Goal: Transaction & Acquisition: Book appointment/travel/reservation

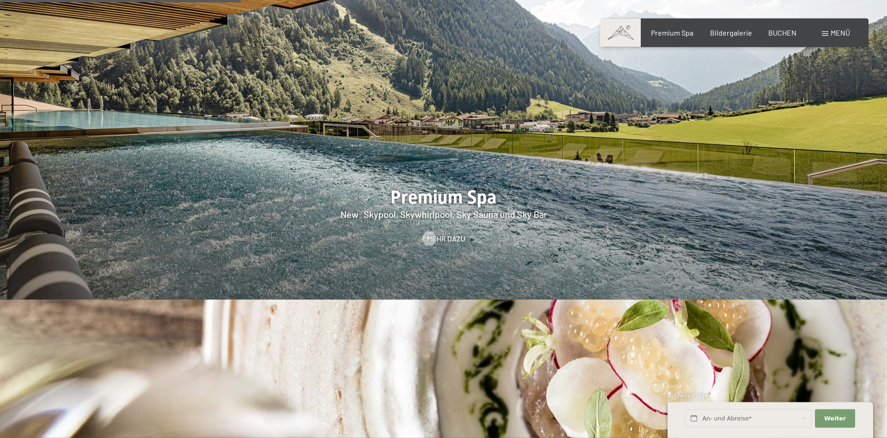
scroll to position [1414, 0]
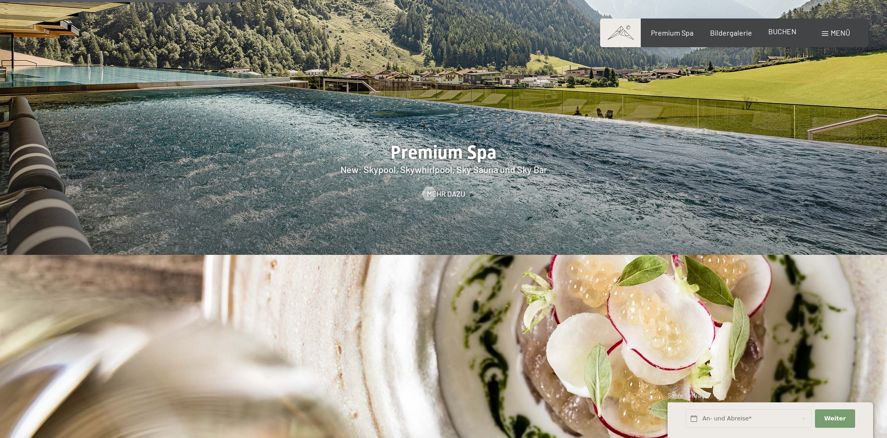
click at [780, 34] on span "BUCHEN" at bounding box center [783, 31] width 28 height 9
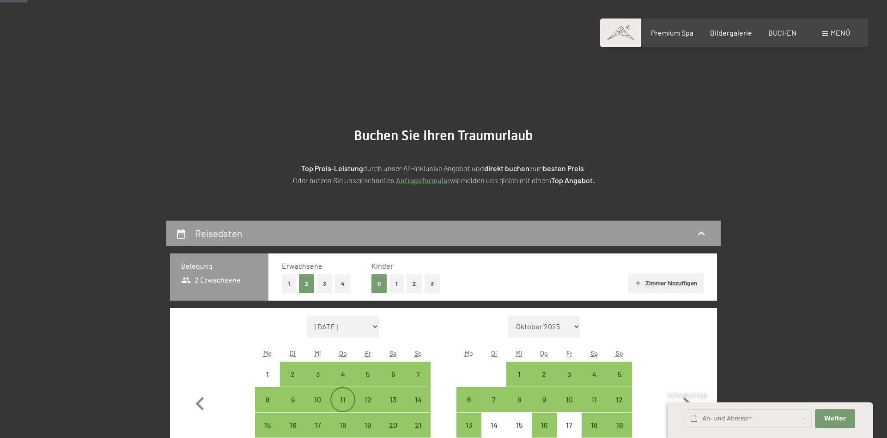
scroll to position [94, 0]
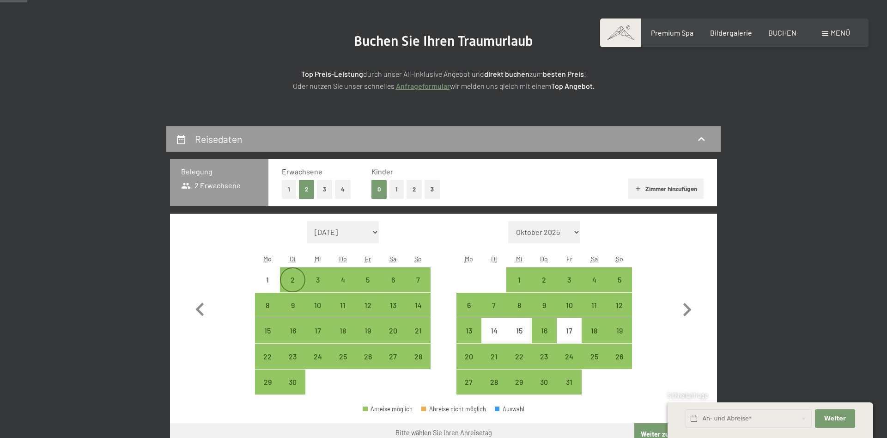
click at [287, 276] on div "2" at bounding box center [292, 287] width 23 height 23
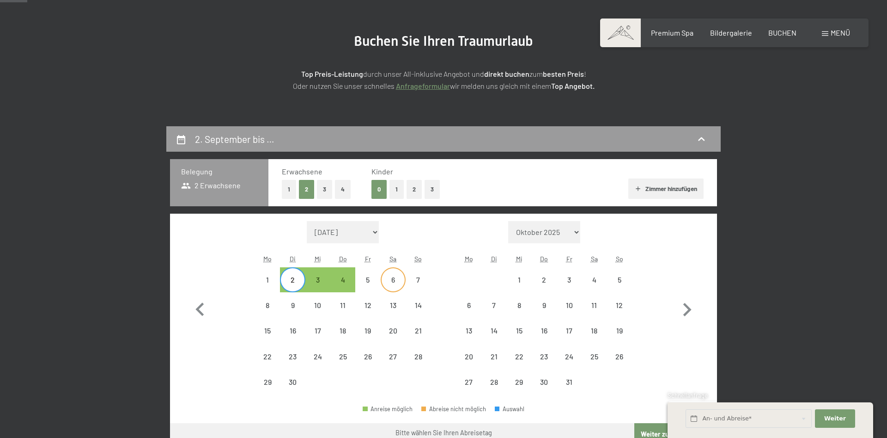
click at [402, 284] on div "6" at bounding box center [393, 287] width 23 height 23
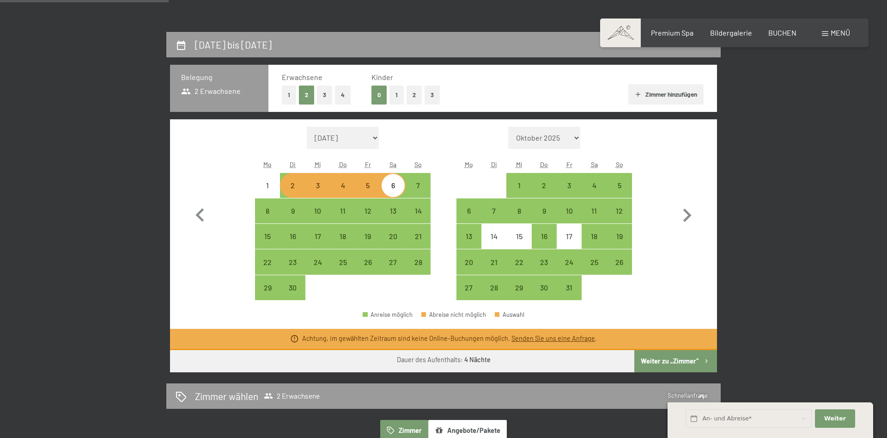
click at [680, 365] on button "Weiter zu „Zimmer“" at bounding box center [676, 361] width 83 height 22
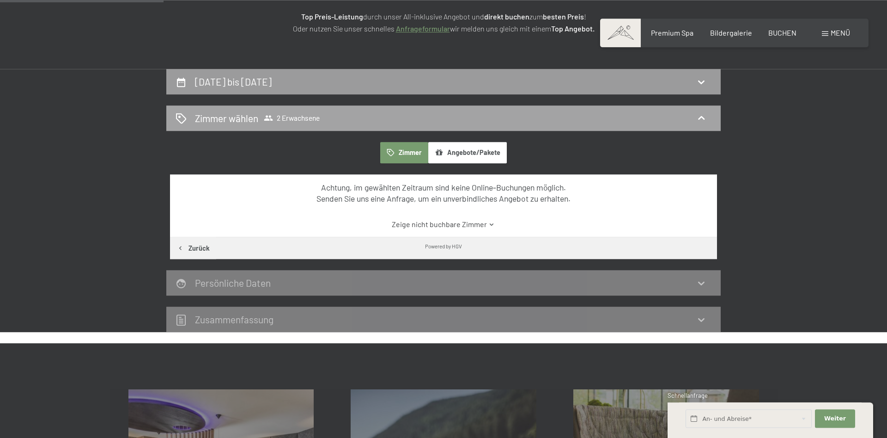
scroll to position [119, 0]
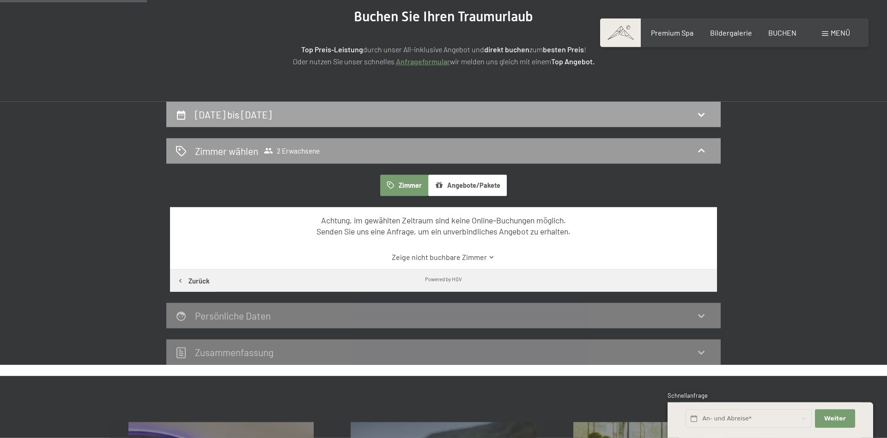
click at [272, 116] on h2 "2. September bis 6. September 2025" at bounding box center [233, 115] width 77 height 12
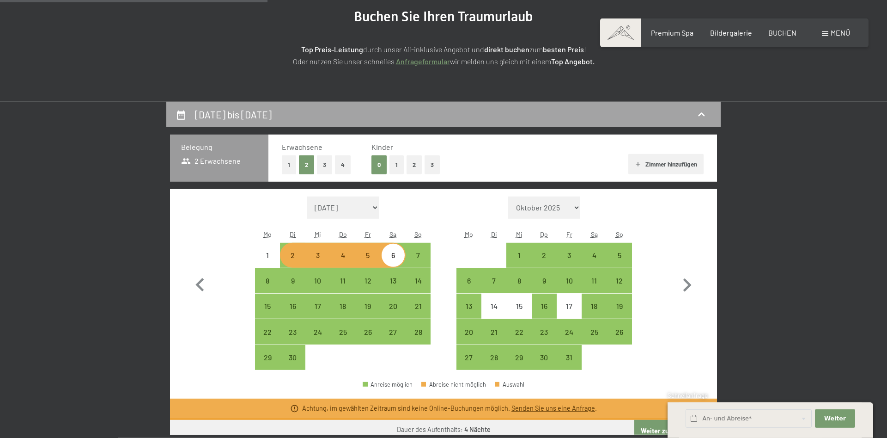
scroll to position [213, 0]
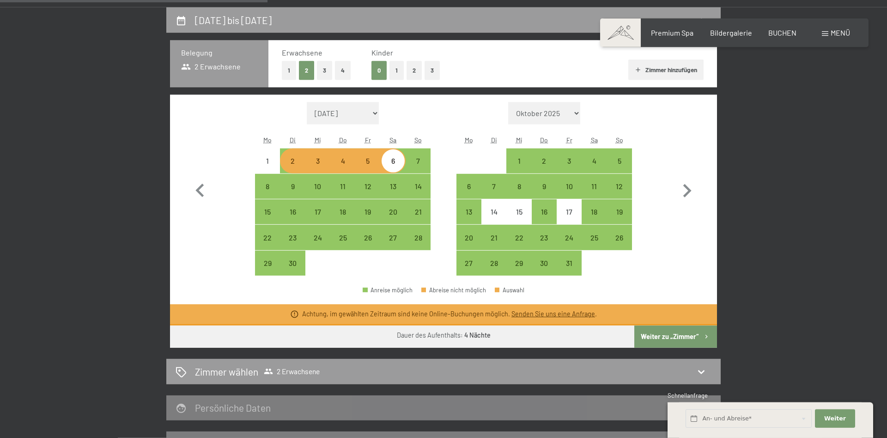
click at [291, 161] on div "2" at bounding box center [292, 168] width 23 height 23
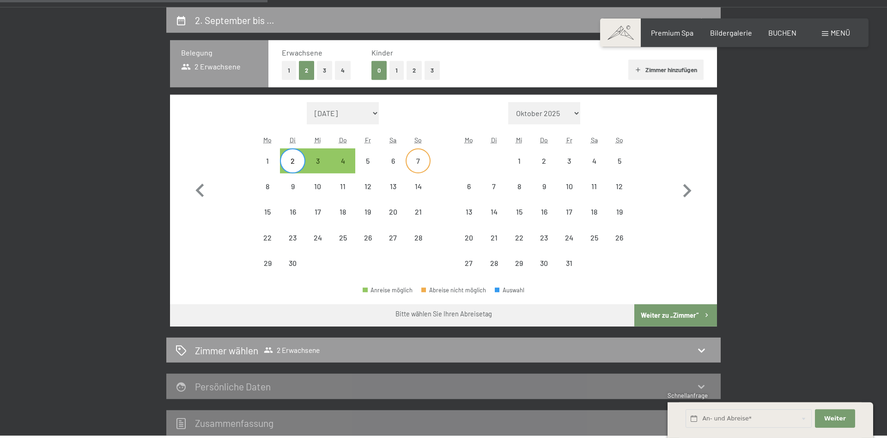
click at [418, 157] on div "7" at bounding box center [418, 168] width 23 height 23
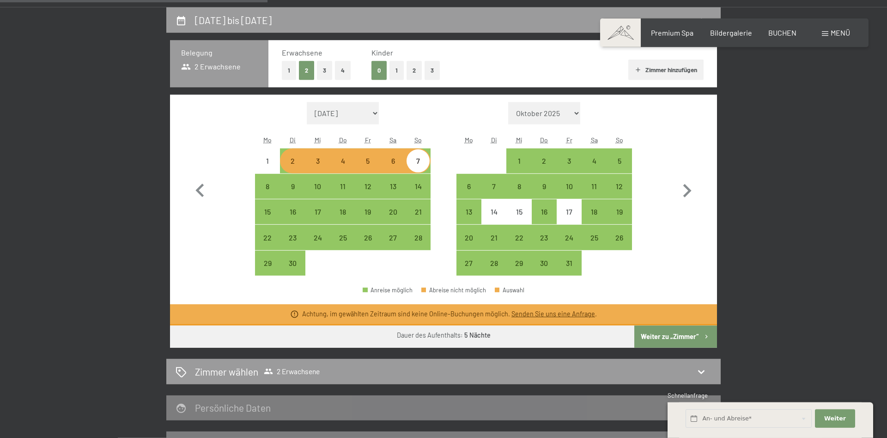
click at [659, 330] on button "Weiter zu „Zimmer“" at bounding box center [676, 336] width 83 height 22
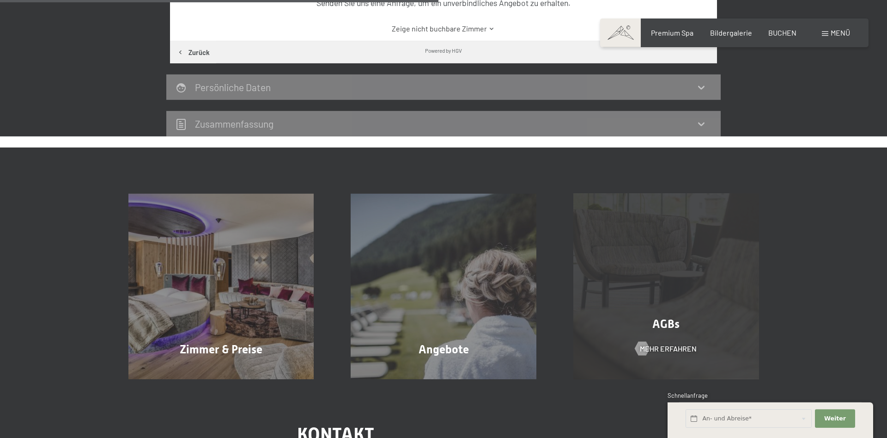
scroll to position [354, 0]
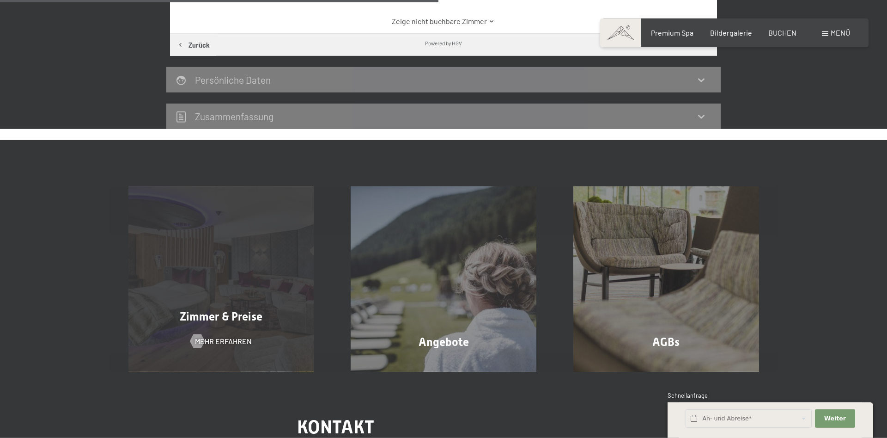
click at [194, 287] on div "Zimmer & Preise Mehr erfahren" at bounding box center [221, 279] width 223 height 186
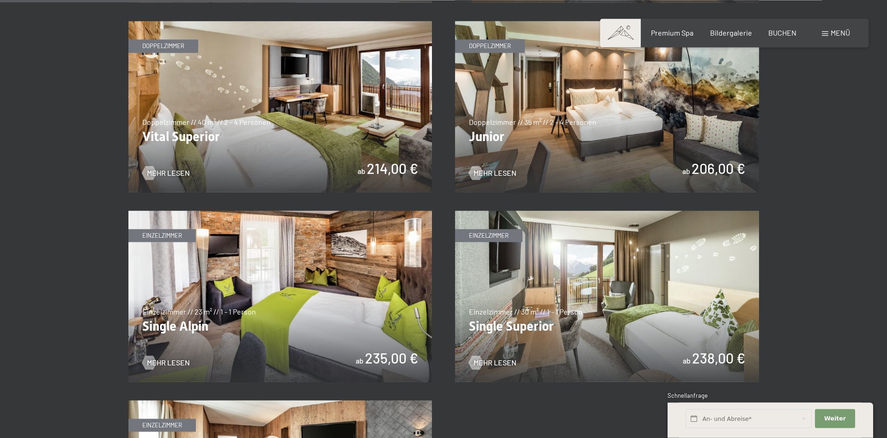
scroll to position [1367, 0]
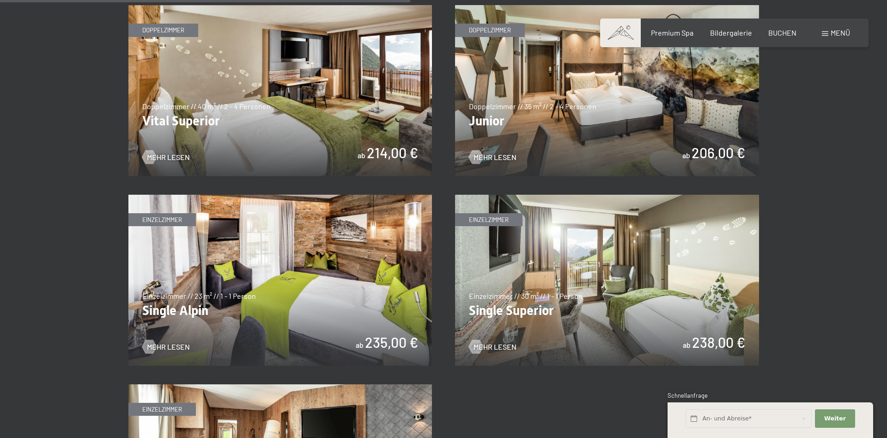
click at [352, 132] on img at bounding box center [280, 90] width 304 height 171
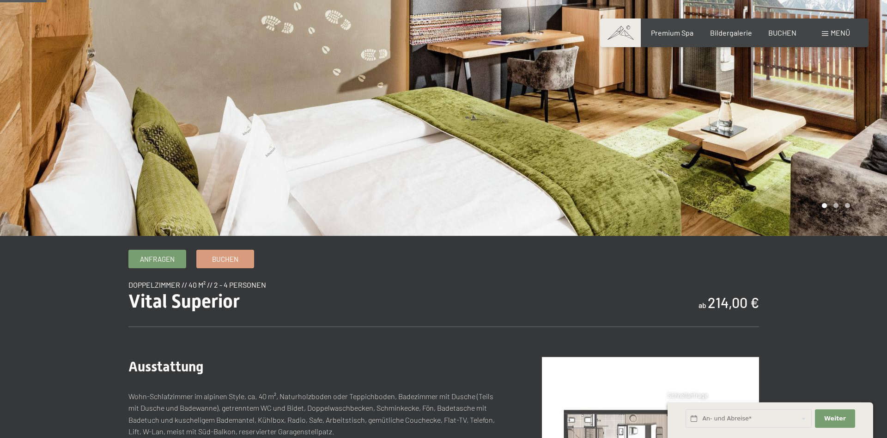
scroll to position [94, 0]
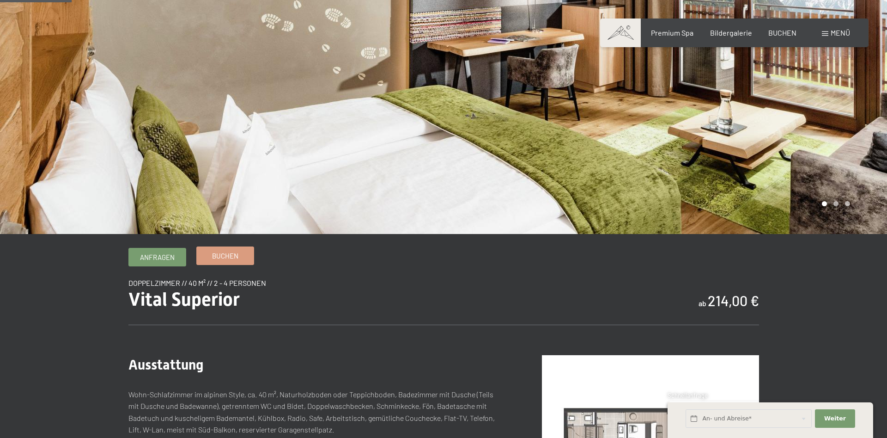
click at [231, 257] on span "Buchen" at bounding box center [225, 256] width 26 height 10
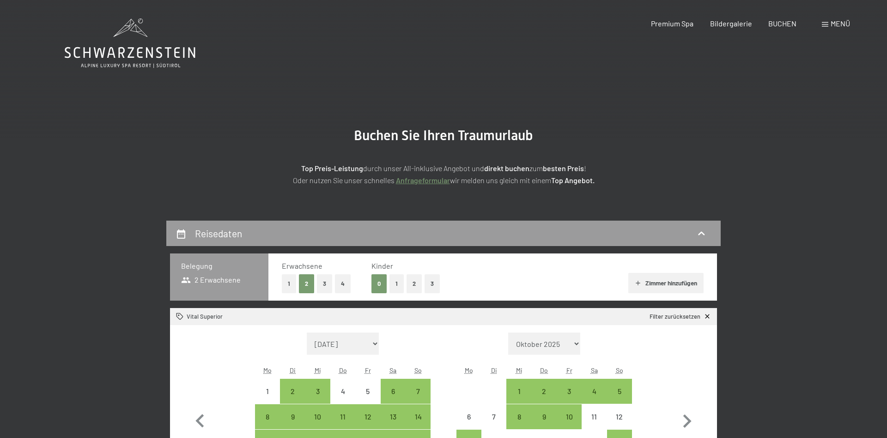
click at [696, 27] on div "Premium Spa Bildergalerie BUCHEN" at bounding box center [716, 23] width 194 height 10
